Goal: Task Accomplishment & Management: Use online tool/utility

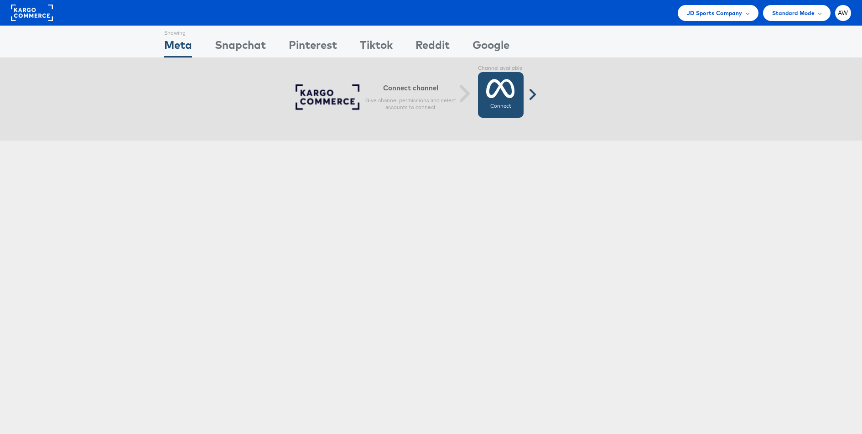
click at [512, 91] on icon at bounding box center [500, 88] width 29 height 23
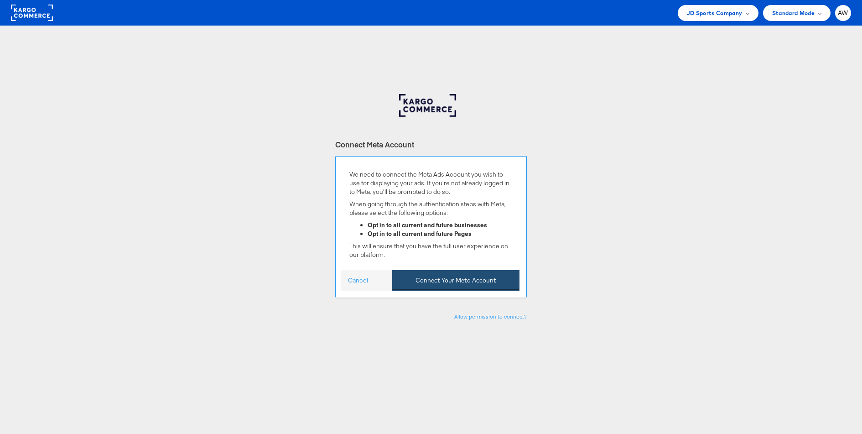
click at [450, 281] on button "Connect Your Meta Account" at bounding box center [455, 280] width 127 height 21
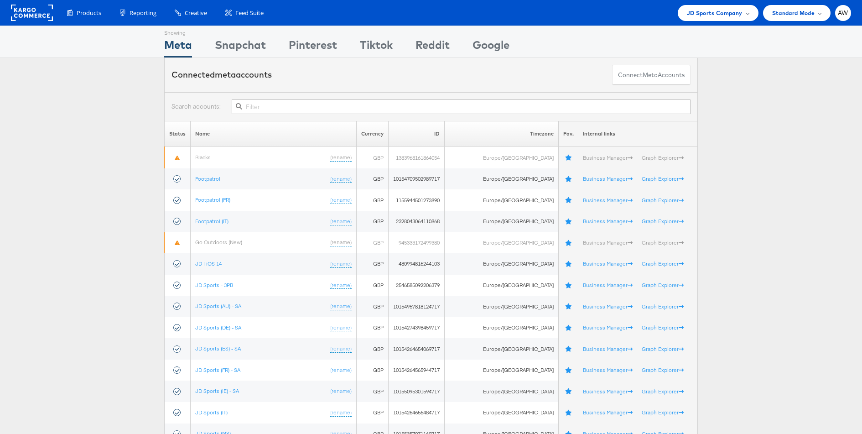
click at [481, 102] on input "text" at bounding box center [461, 106] width 459 height 15
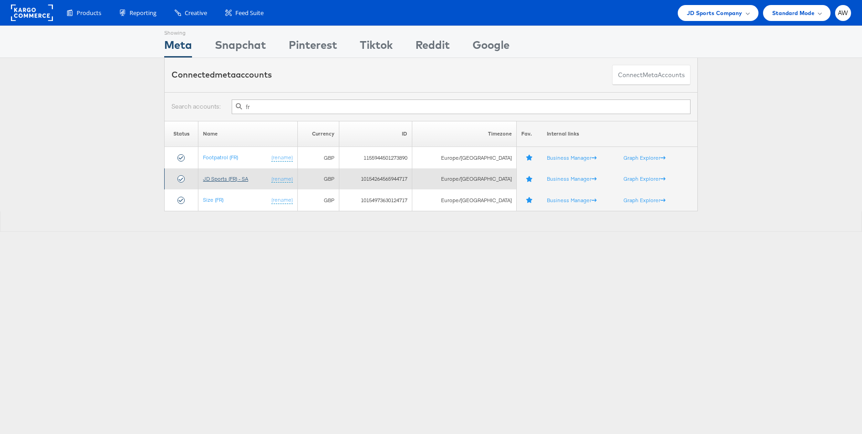
type input "fr"
click at [223, 180] on link "JD Sports (FR) - SA" at bounding box center [225, 178] width 45 height 7
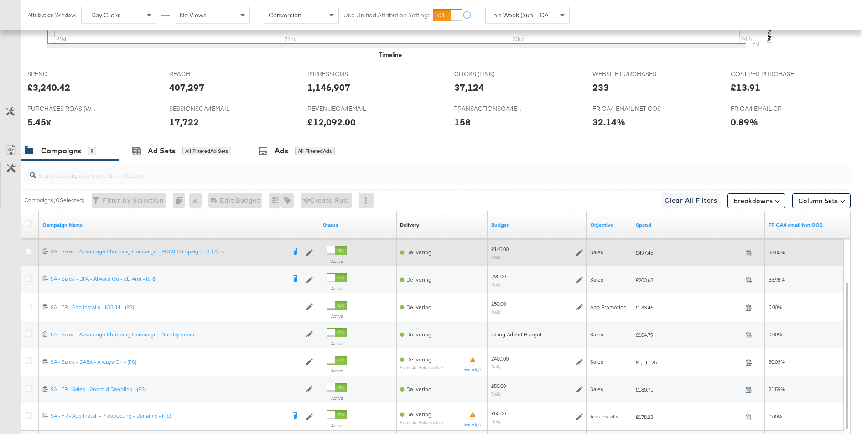
scroll to position [453, 0]
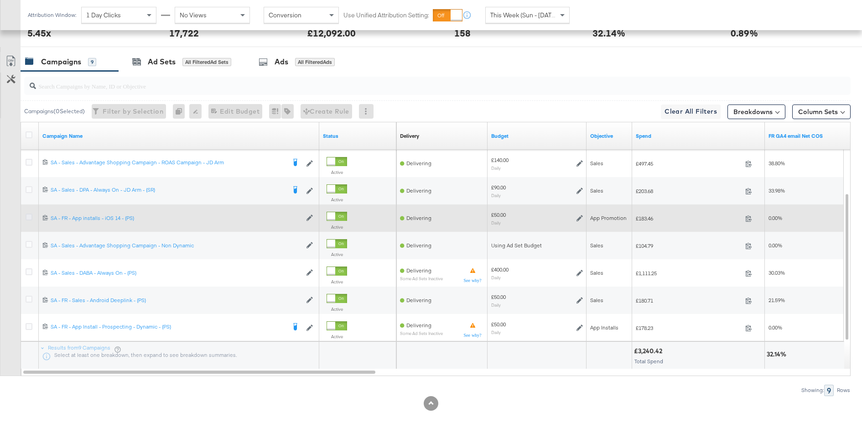
click at [27, 214] on icon at bounding box center [29, 216] width 7 height 7
click at [0, 0] on input "checkbox" at bounding box center [0, 0] width 0 height 0
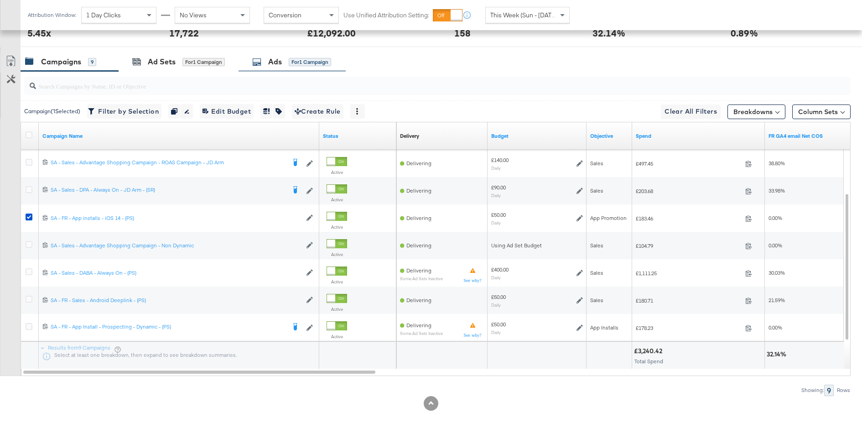
click at [257, 67] on div "Ads for 1 Campaign" at bounding box center [291, 62] width 107 height 20
